Goal: Information Seeking & Learning: Learn about a topic

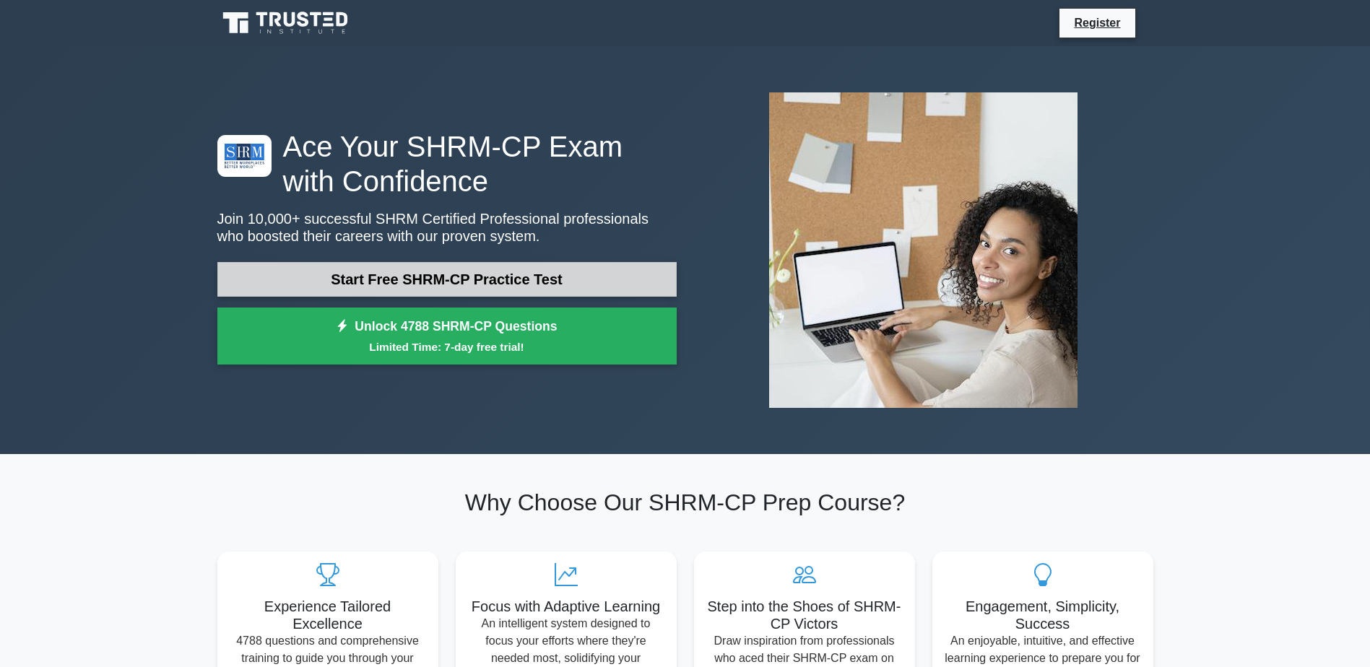
click at [357, 276] on link "Start Free SHRM-CP Practice Test" at bounding box center [446, 279] width 459 height 35
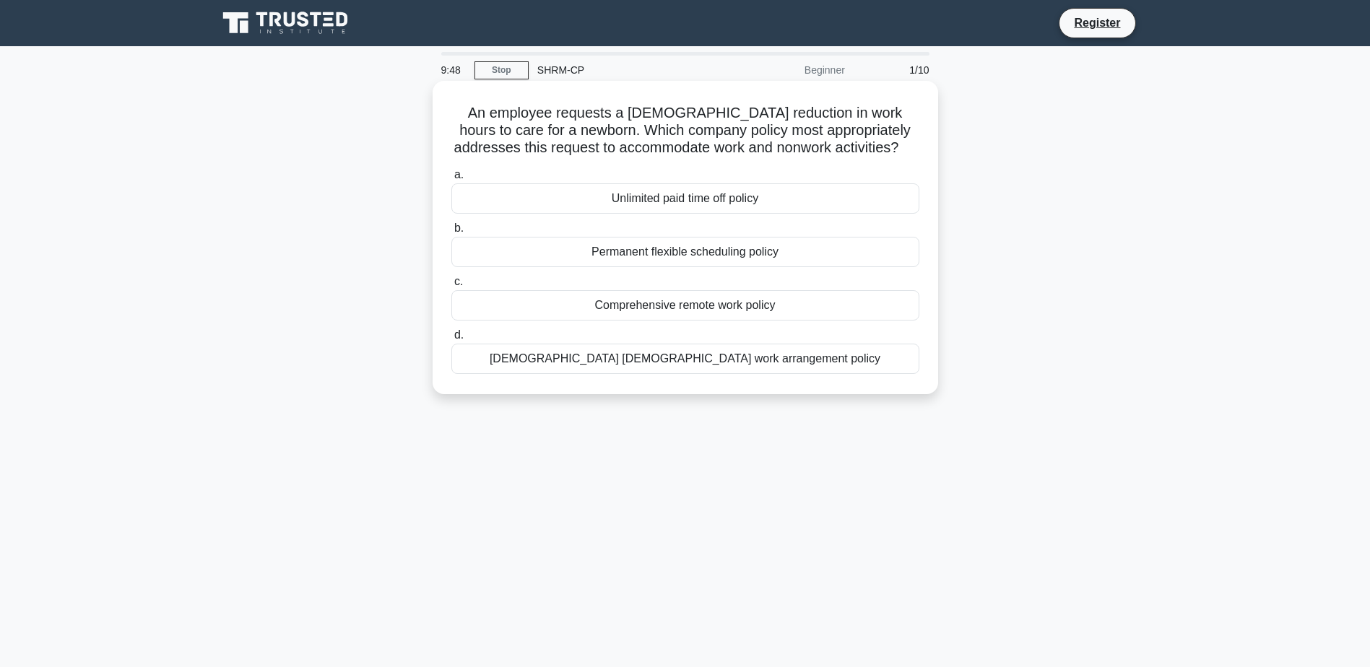
click at [617, 368] on div "[DEMOGRAPHIC_DATA] [DEMOGRAPHIC_DATA] work arrangement policy" at bounding box center [685, 359] width 468 height 30
click at [451, 340] on input "d. [DEMOGRAPHIC_DATA] [DEMOGRAPHIC_DATA] work arrangement policy" at bounding box center [451, 335] width 0 height 9
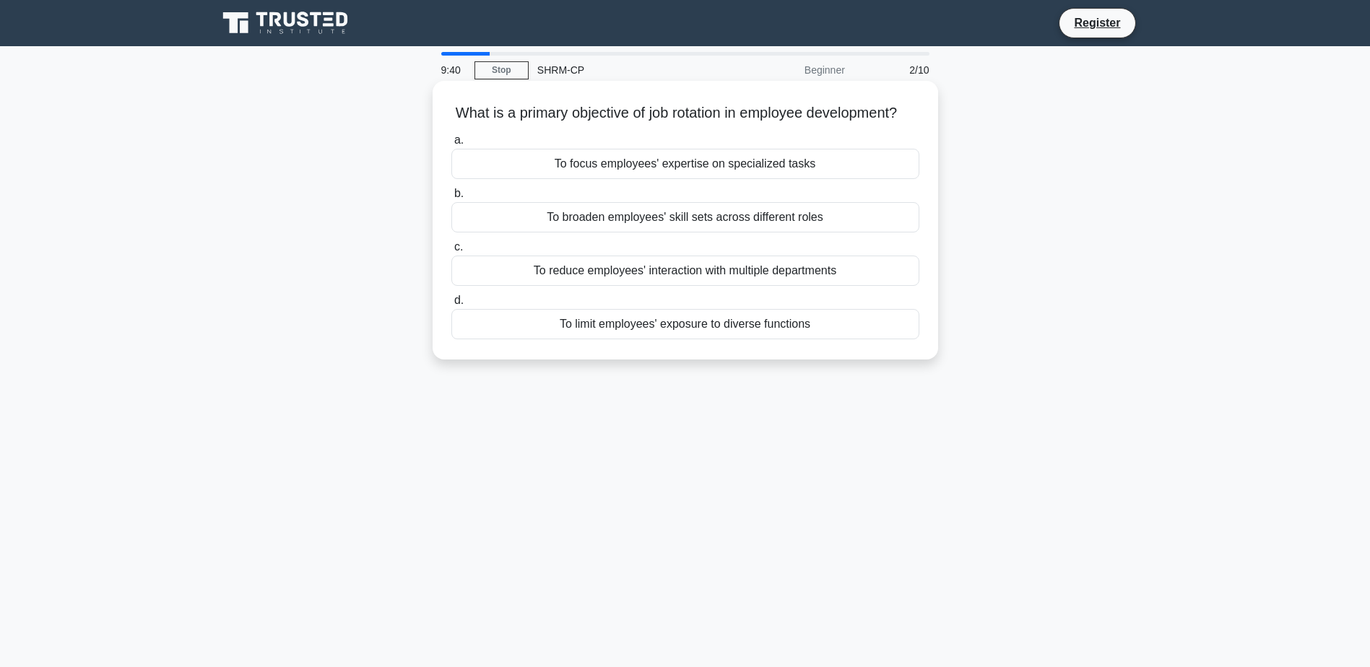
click at [613, 233] on div "To broaden employees' skill sets across different roles" at bounding box center [685, 217] width 468 height 30
click at [451, 199] on input "b. To broaden employees' skill sets across different roles" at bounding box center [451, 193] width 0 height 9
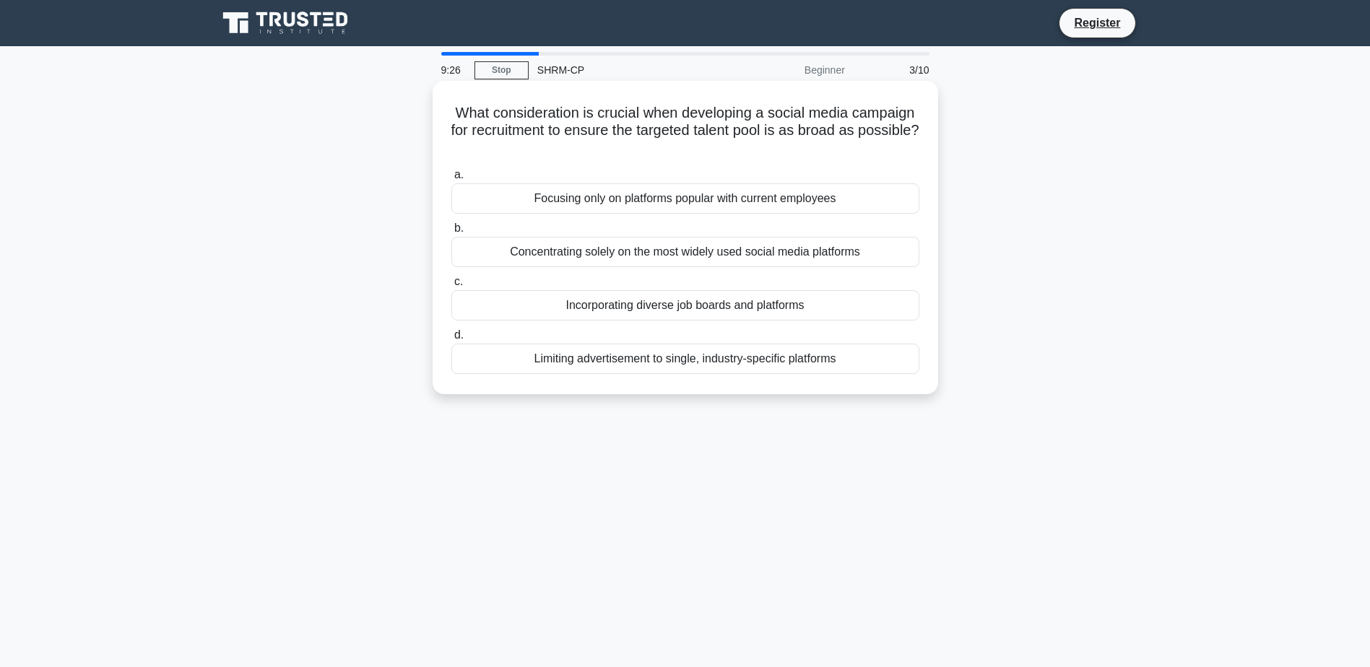
click at [630, 309] on div "Incorporating diverse job boards and platforms" at bounding box center [685, 305] width 468 height 30
click at [451, 287] on input "c. Incorporating diverse job boards and platforms" at bounding box center [451, 281] width 0 height 9
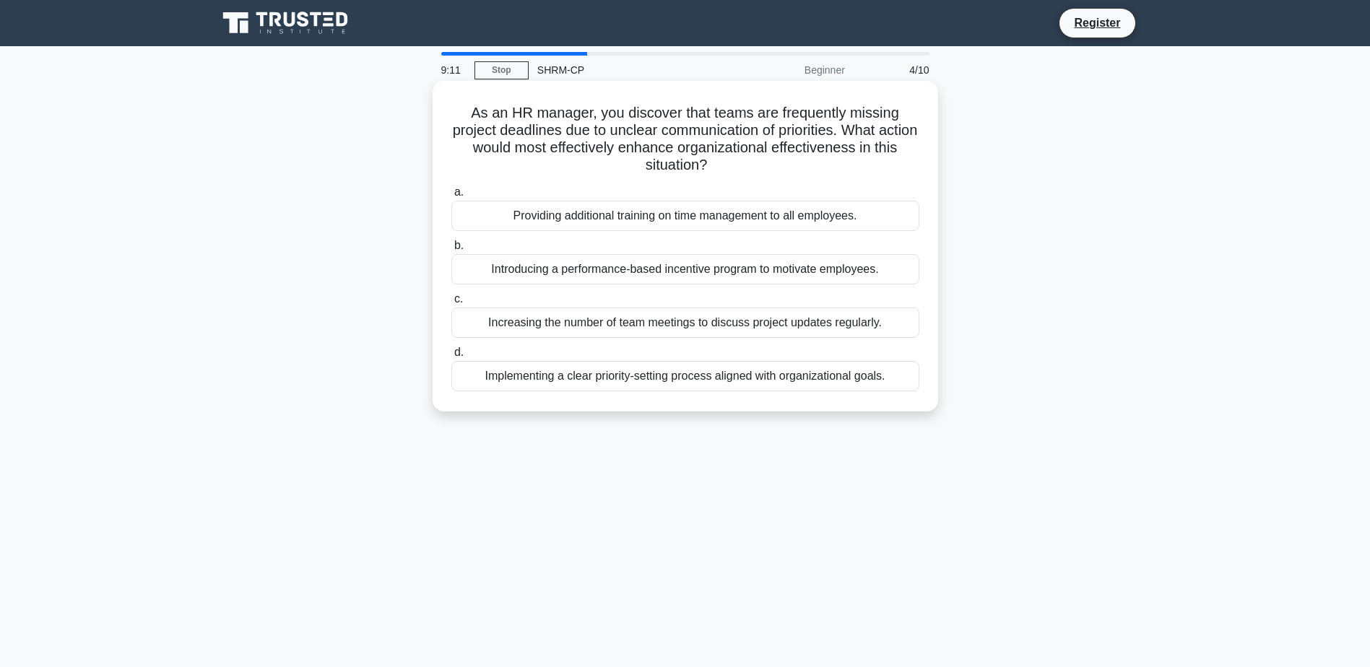
click at [679, 380] on div "Implementing a clear priority-setting process aligned with organizational goals." at bounding box center [685, 376] width 468 height 30
click at [451, 357] on input "d. Implementing a clear priority-setting process aligned with organizational go…" at bounding box center [451, 352] width 0 height 9
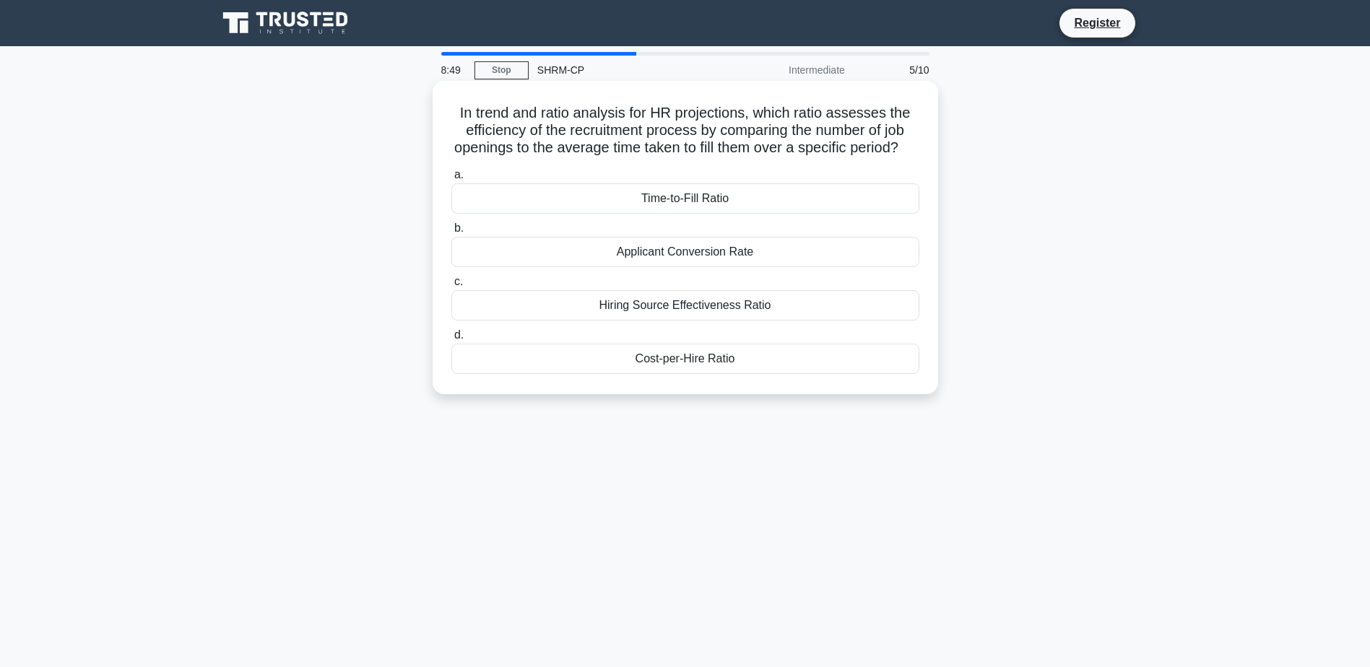
click at [653, 212] on div "Time-to-Fill Ratio" at bounding box center [685, 198] width 468 height 30
click at [451, 180] on input "a. Time-to-Fill Ratio" at bounding box center [451, 174] width 0 height 9
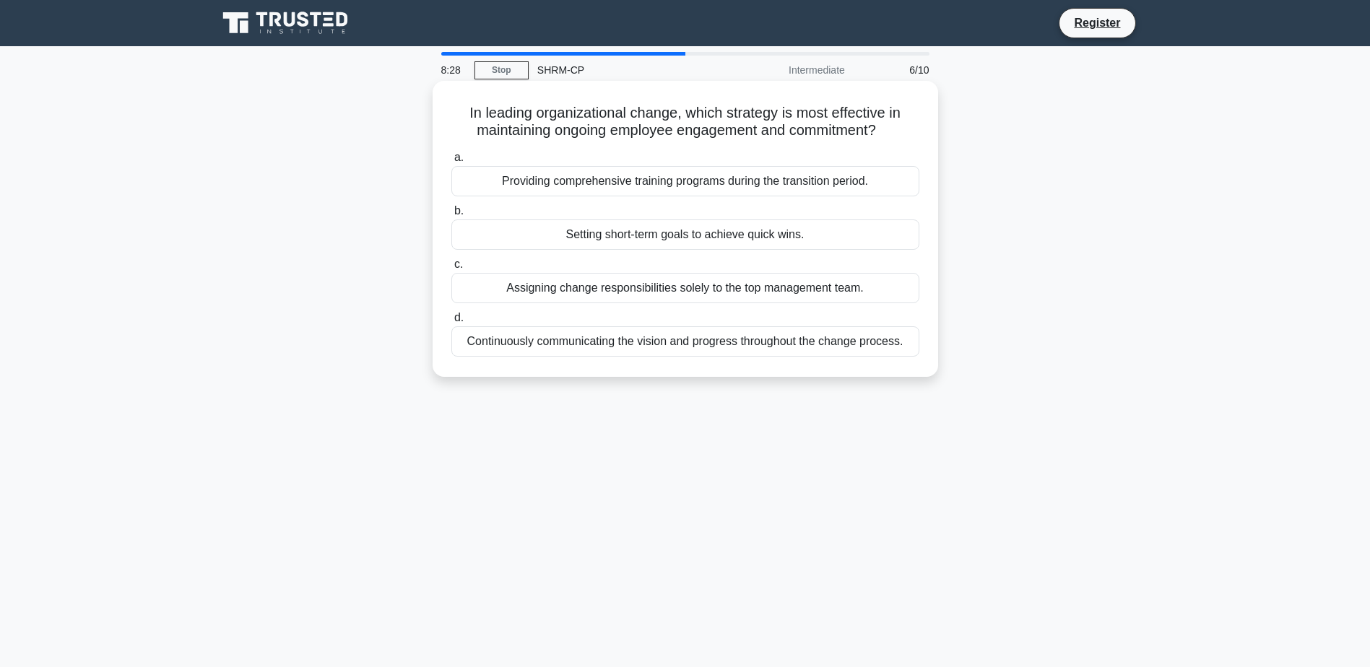
click at [617, 233] on div "Setting short-term goals to achieve quick wins." at bounding box center [685, 235] width 468 height 30
click at [451, 216] on input "b. Setting short-term goals to achieve quick wins." at bounding box center [451, 211] width 0 height 9
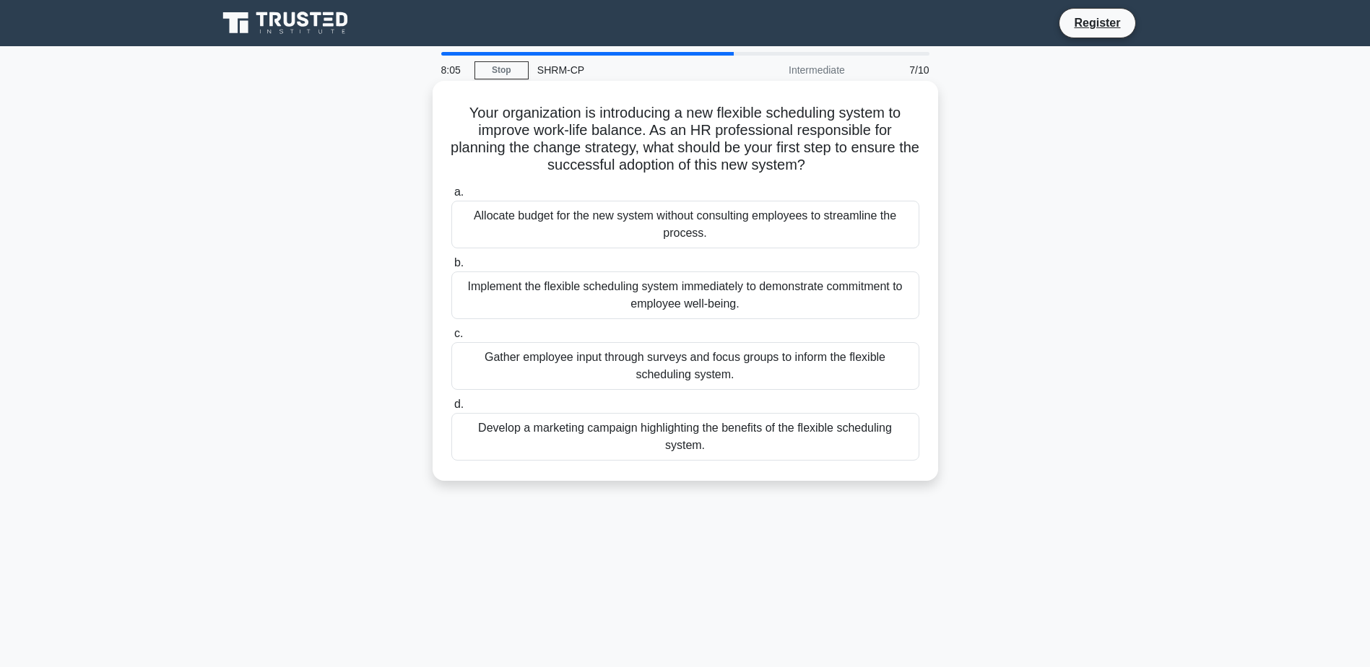
click at [603, 438] on div "Develop a marketing campaign highlighting the benefits of the flexible scheduli…" at bounding box center [685, 437] width 468 height 48
click at [451, 409] on input "d. Develop a marketing campaign highlighting the benefits of the flexible sched…" at bounding box center [451, 404] width 0 height 9
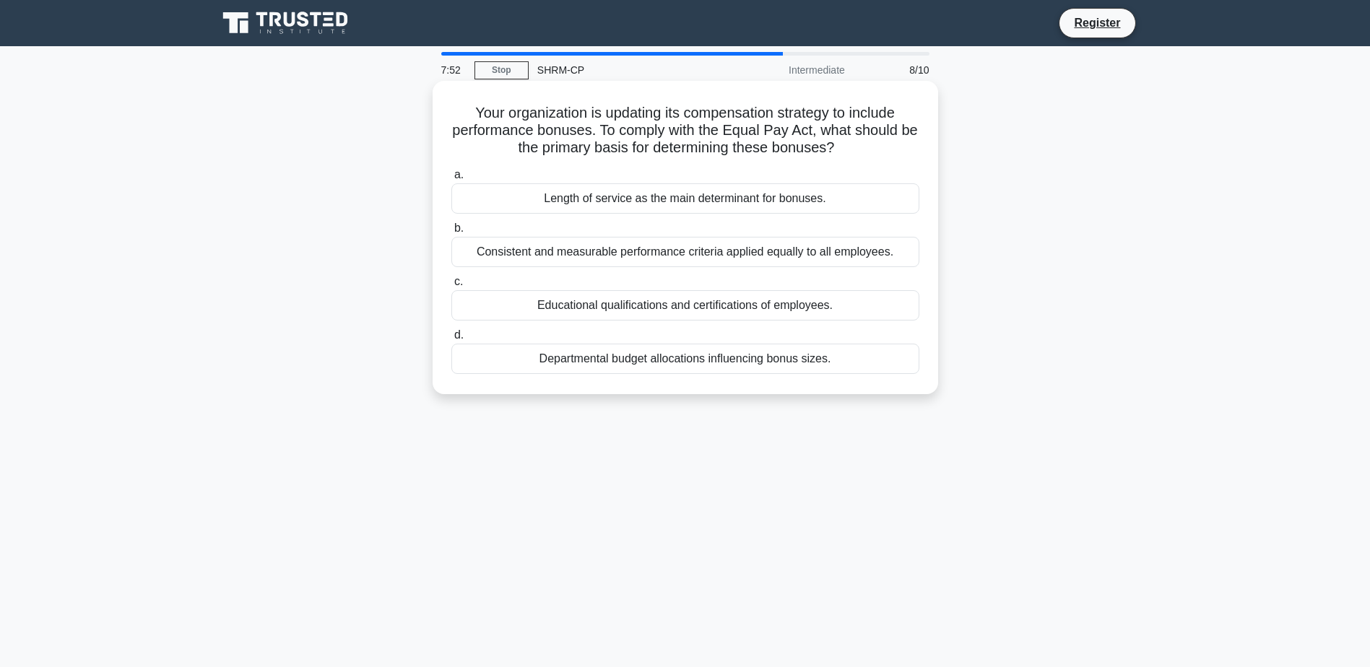
click at [583, 256] on div "Consistent and measurable performance criteria applied equally to all employees." at bounding box center [685, 252] width 468 height 30
click at [451, 233] on input "b. Consistent and measurable performance criteria applied equally to all employ…" at bounding box center [451, 228] width 0 height 9
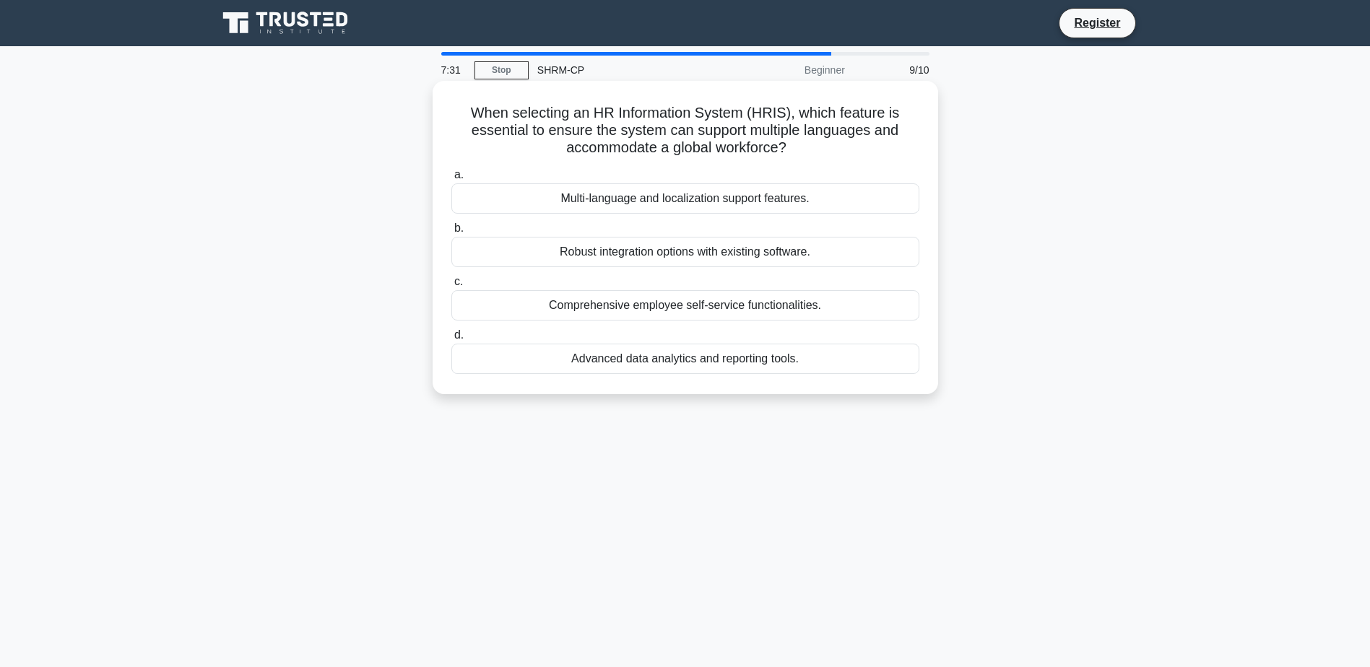
click at [670, 204] on div "Multi-language and localization support features." at bounding box center [685, 198] width 468 height 30
click at [451, 180] on input "a. Multi-language and localization support features." at bounding box center [451, 174] width 0 height 9
click at [668, 201] on div "Setting performance goals" at bounding box center [685, 198] width 468 height 30
click at [451, 180] on input "a. Setting performance goals" at bounding box center [451, 174] width 0 height 9
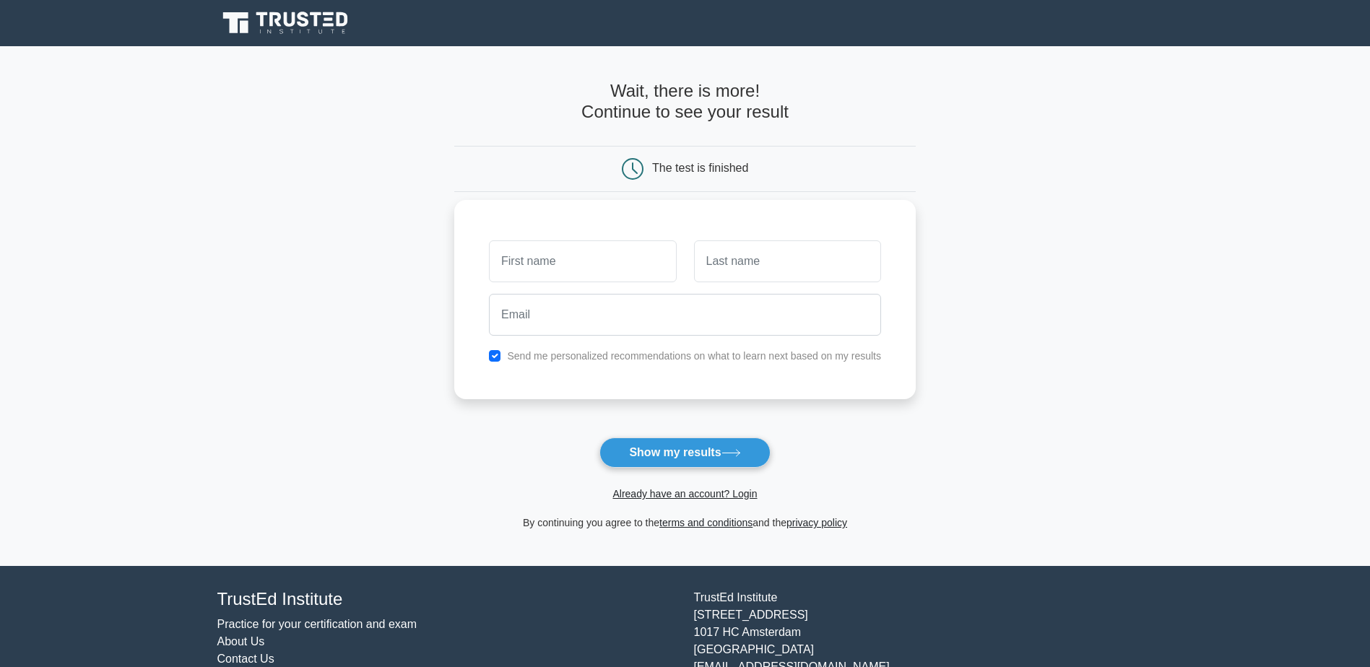
click at [511, 267] on input "text" at bounding box center [582, 261] width 187 height 42
type input "Courtney"
click at [721, 261] on input "text" at bounding box center [787, 261] width 187 height 42
type input "Norrell"
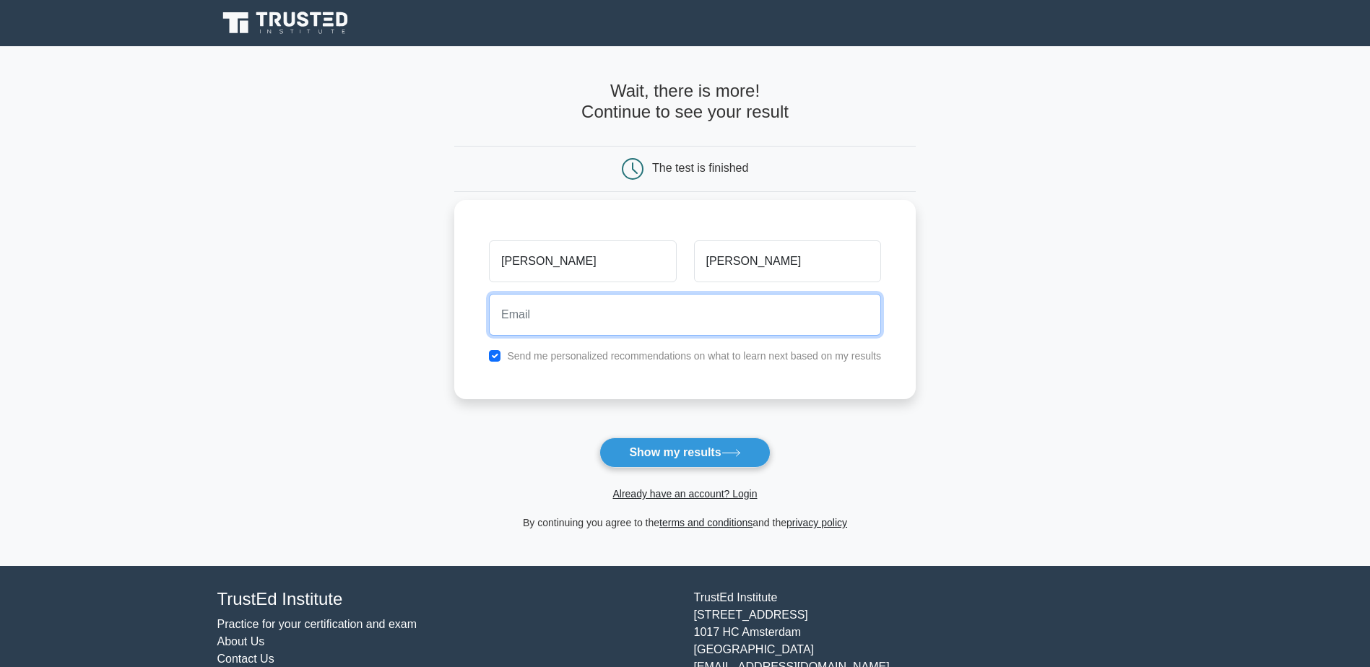
click at [553, 321] on input "email" at bounding box center [685, 315] width 392 height 42
type input "courtneyvkoss@gmail.com"
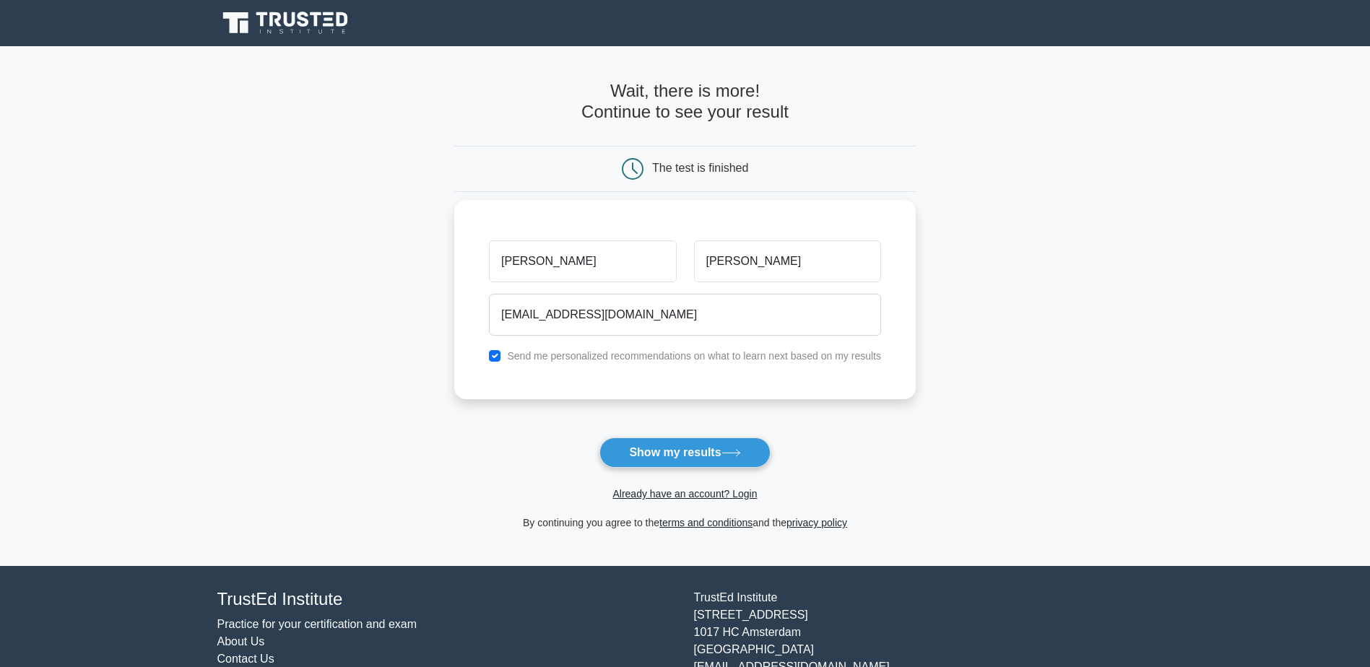
click at [498, 347] on div "Send me personalized recommendations on what to learn next based on my results" at bounding box center [684, 355] width 409 height 17
click at [498, 356] on input "checkbox" at bounding box center [495, 356] width 12 height 12
checkbox input "false"
click at [667, 454] on button "Show my results" at bounding box center [684, 453] width 170 height 30
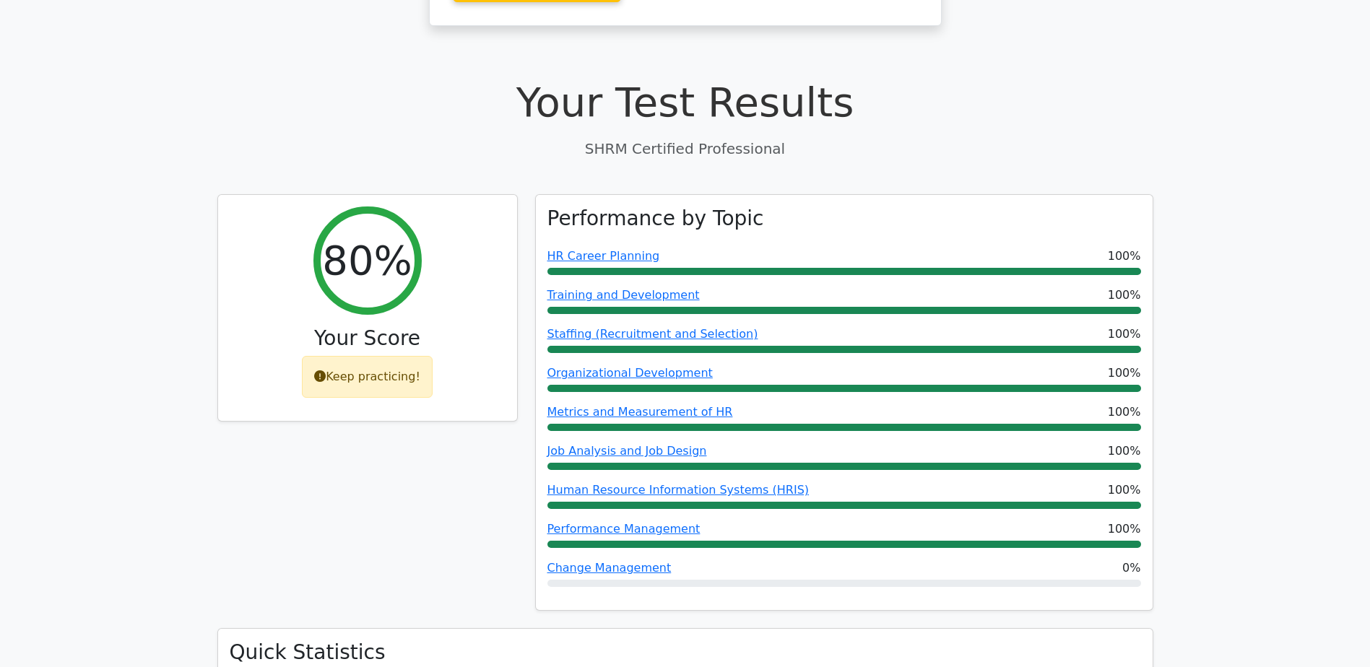
scroll to position [289, 0]
